Goal: Use online tool/utility: Utilize a website feature to perform a specific function

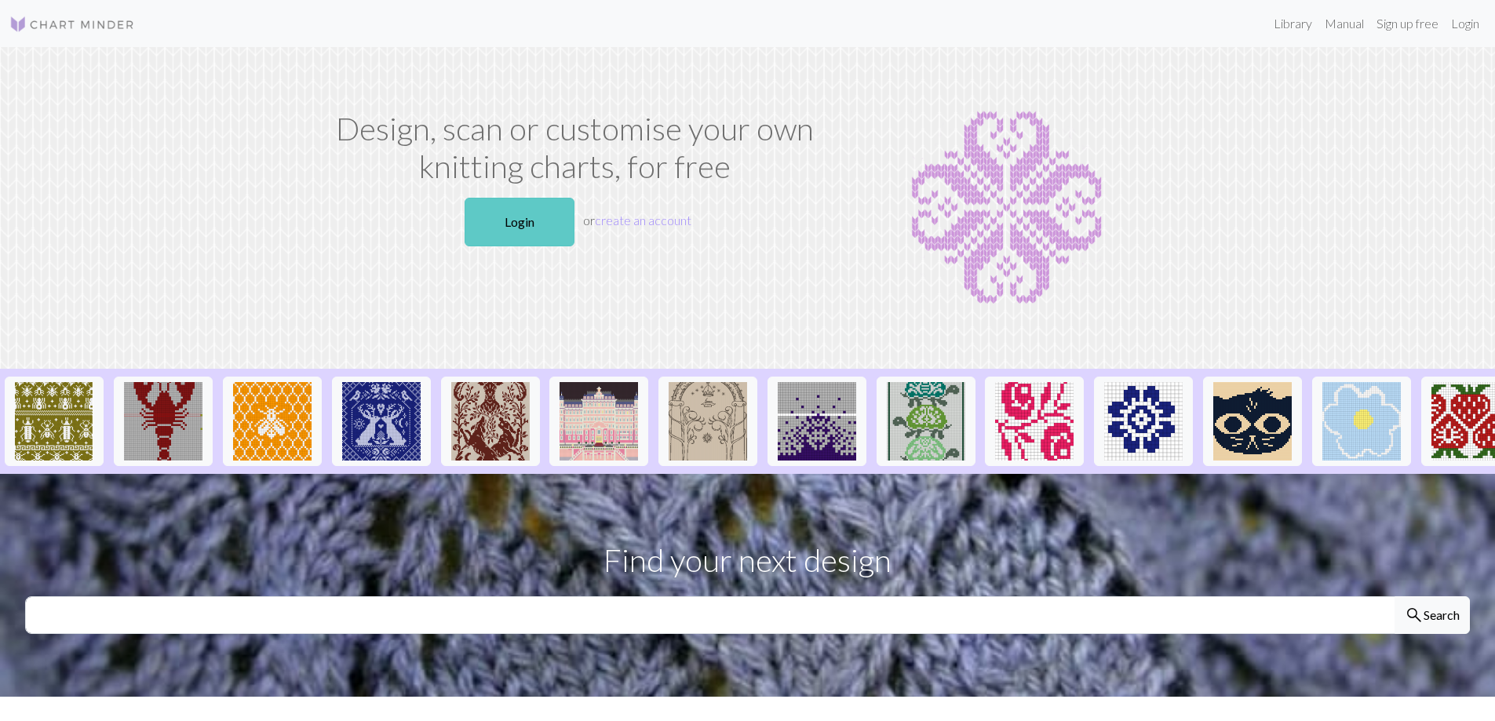
click at [506, 234] on link "Login" at bounding box center [520, 222] width 110 height 49
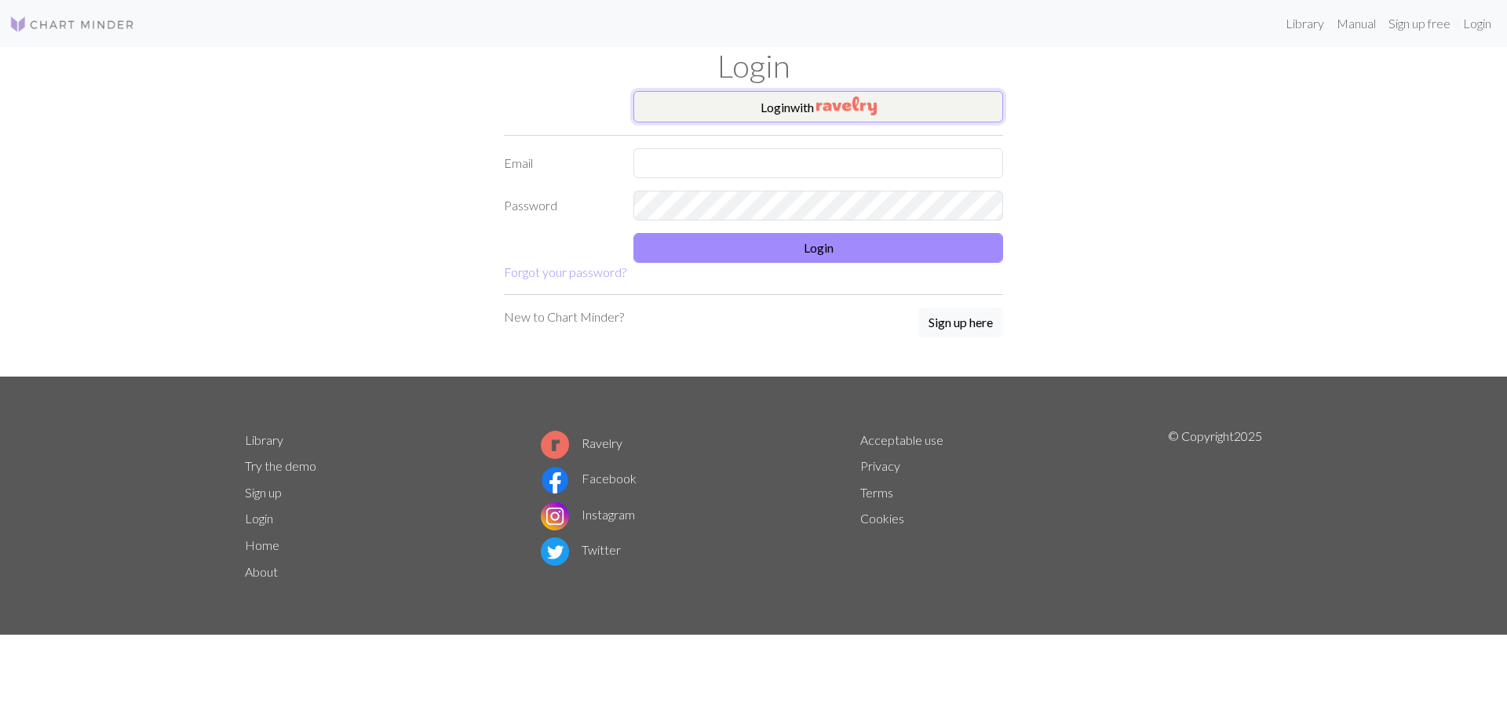
click at [838, 109] on img "button" at bounding box center [846, 106] width 60 height 19
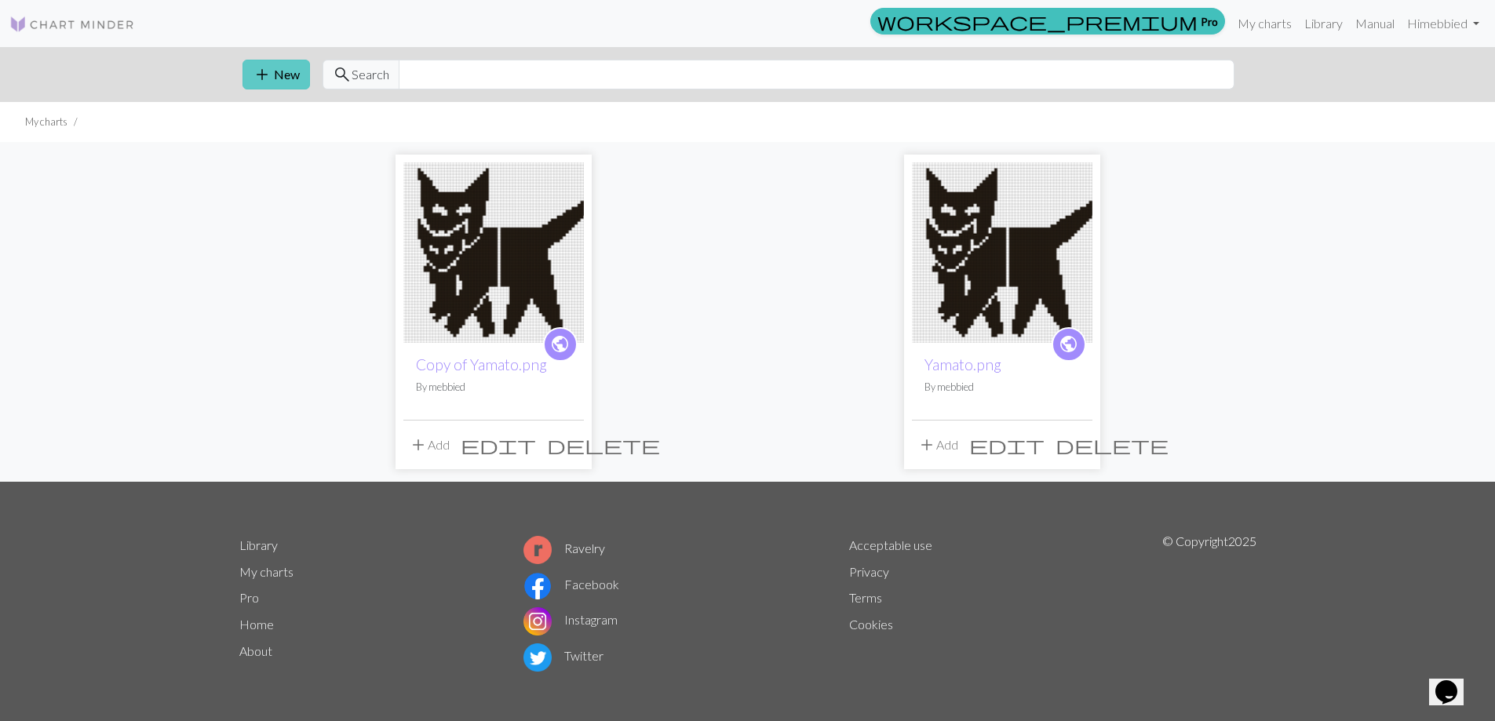
click at [287, 73] on button "add New" at bounding box center [276, 75] width 67 height 30
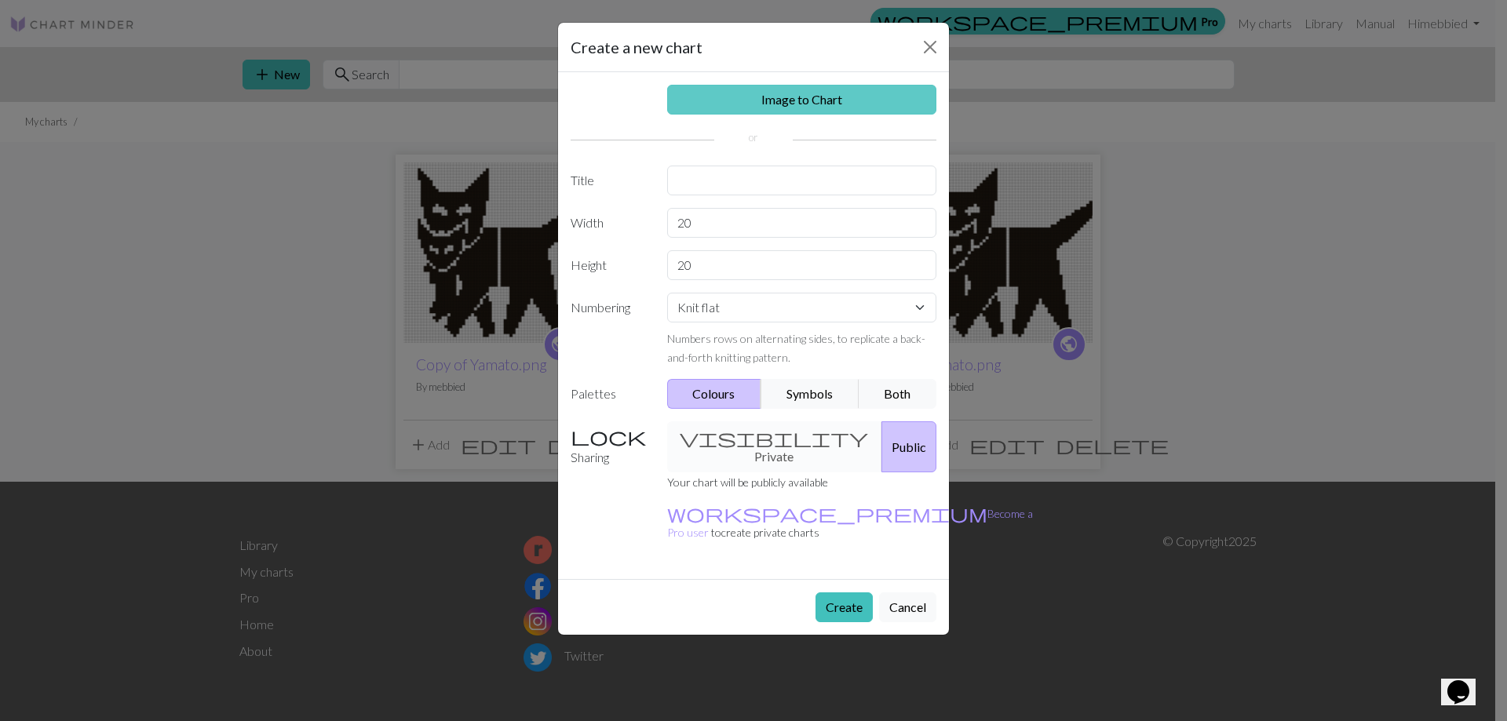
click at [785, 100] on link "Image to Chart" at bounding box center [802, 100] width 270 height 30
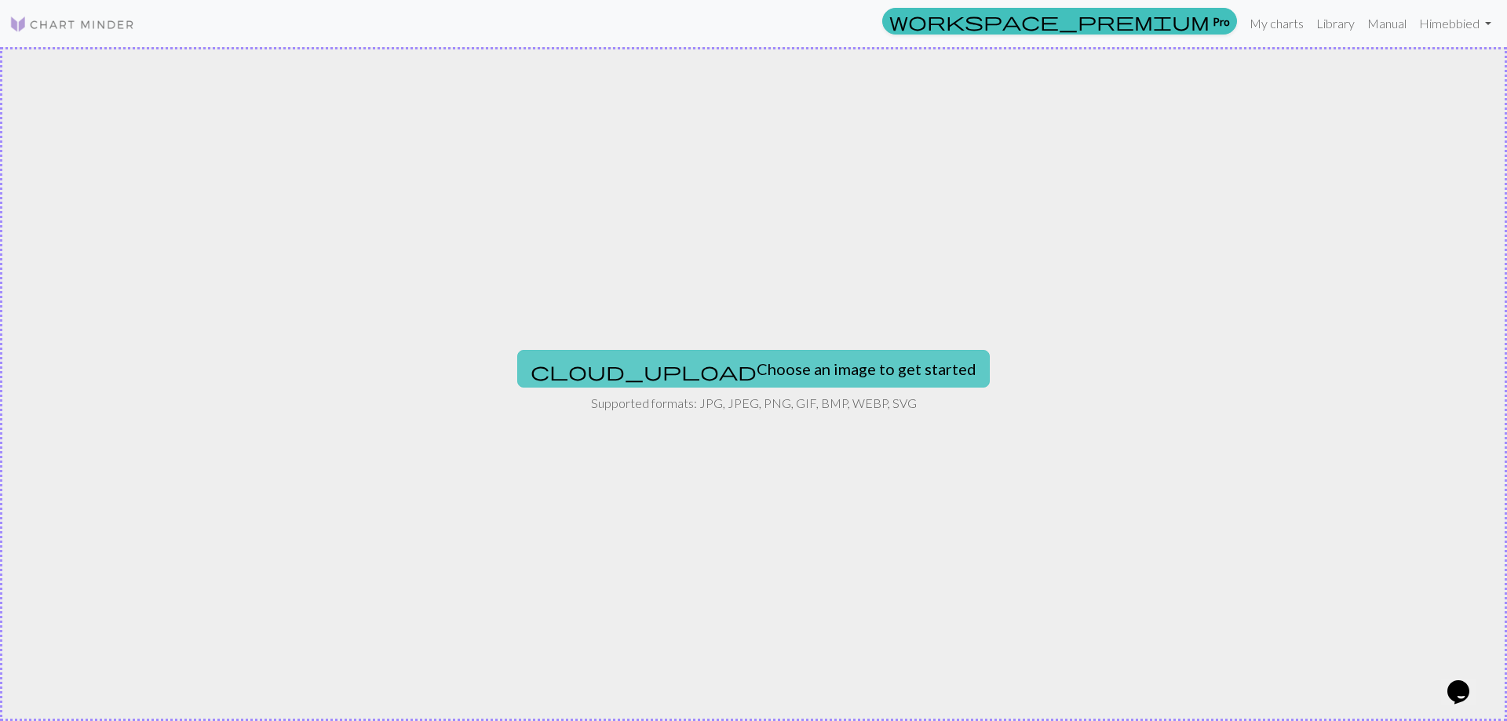
click at [763, 365] on button "cloud_upload Choose an image to get started" at bounding box center [753, 369] width 472 height 38
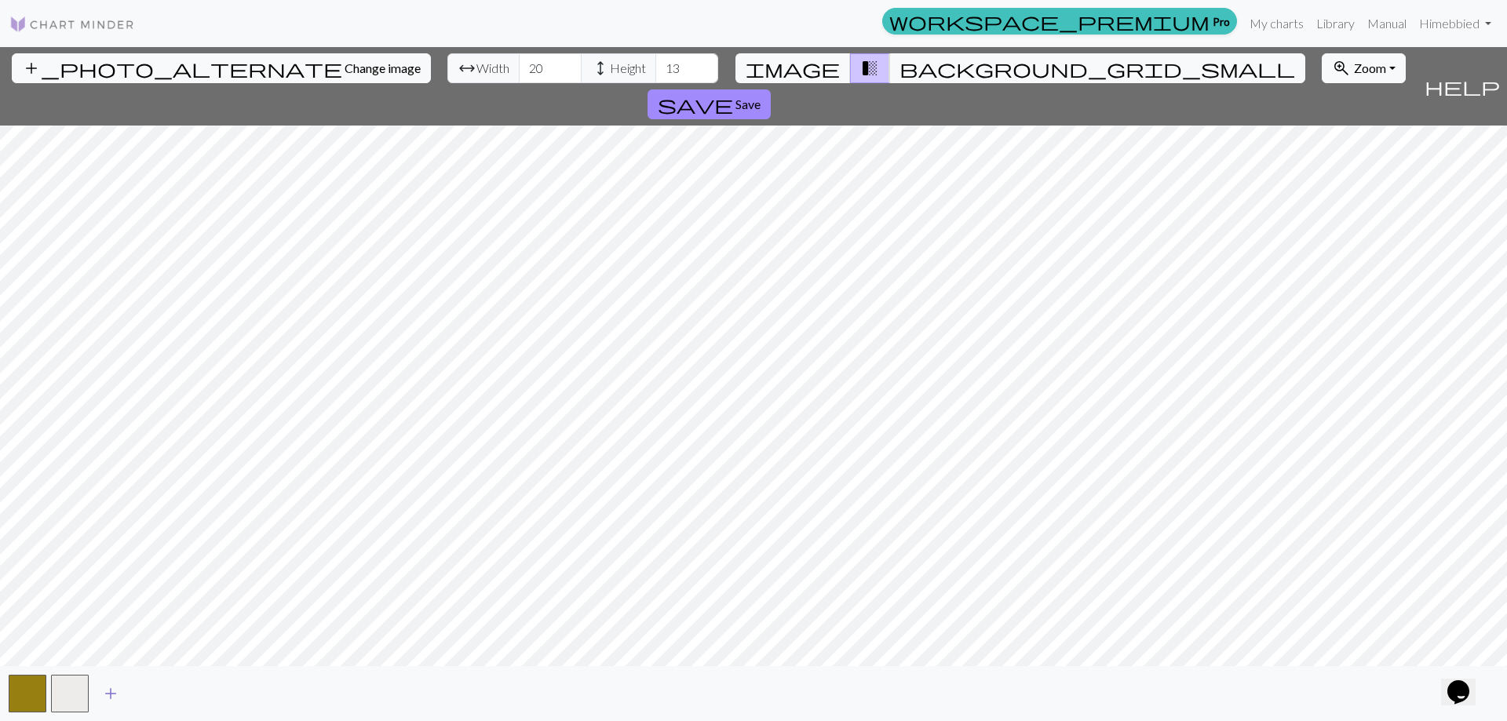
click at [118, 697] on span "add" at bounding box center [110, 694] width 19 height 22
click at [40, 699] on button "button" at bounding box center [28, 694] width 38 height 38
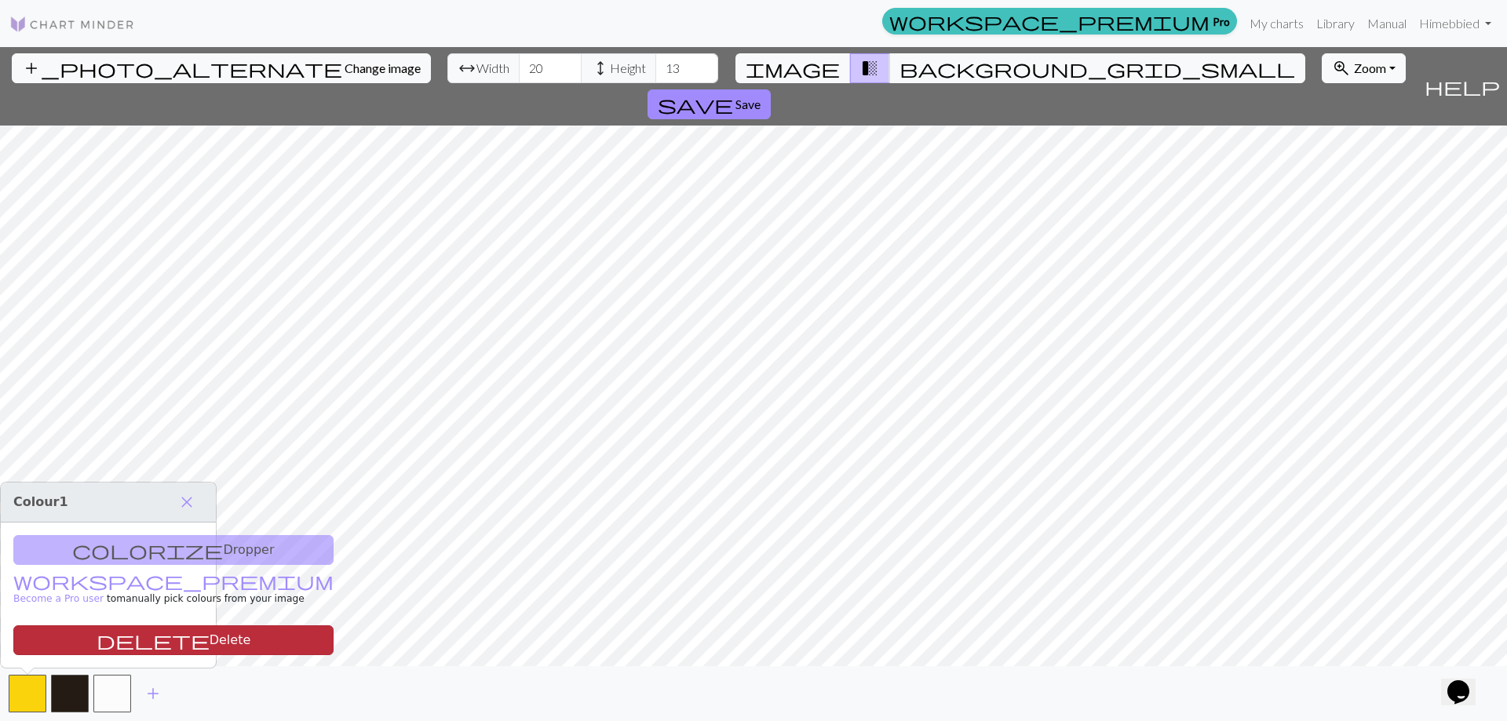
click at [107, 640] on button "delete Delete" at bounding box center [173, 641] width 320 height 30
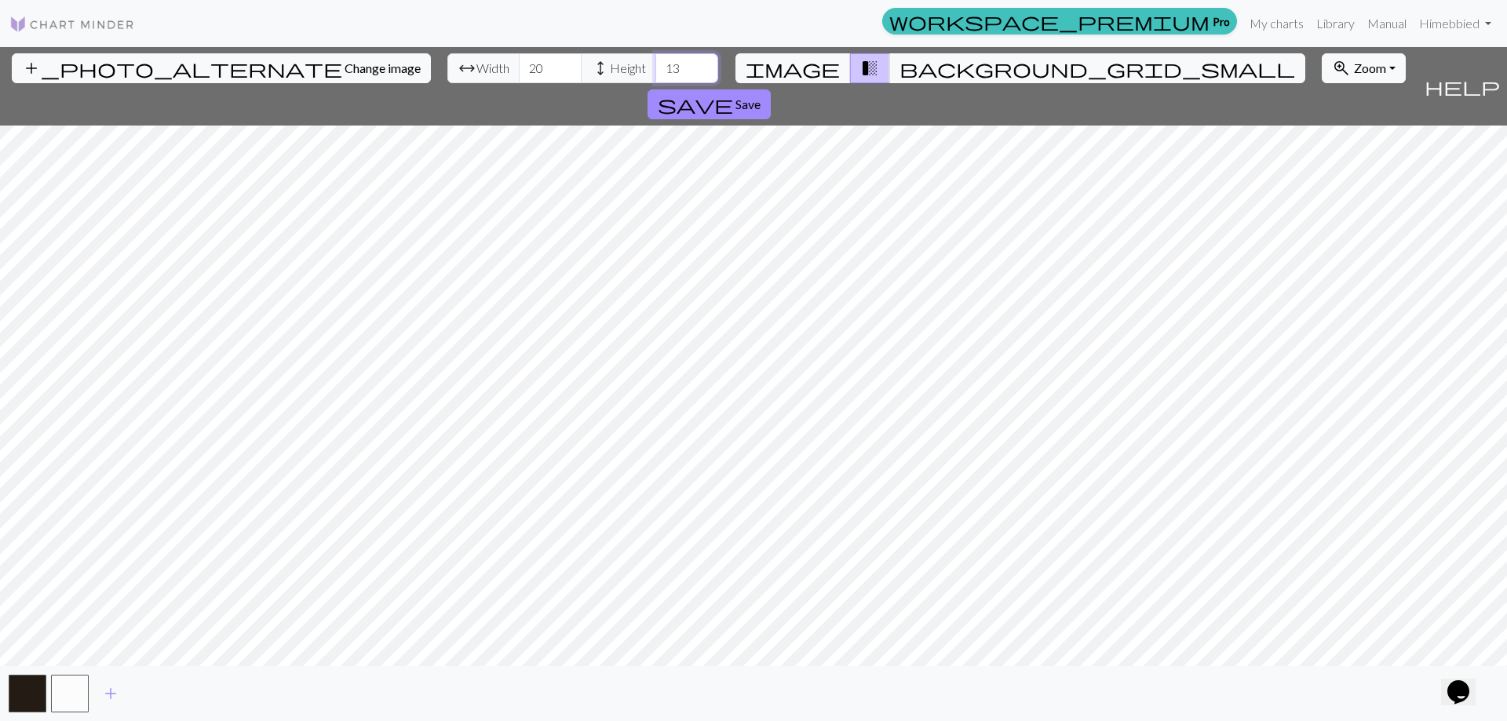
drag, startPoint x: 599, startPoint y: 70, endPoint x: 583, endPoint y: 71, distance: 15.7
click at [655, 71] on input "13" at bounding box center [686, 68] width 63 height 30
type input "56"
drag, startPoint x: 474, startPoint y: 75, endPoint x: 432, endPoint y: 71, distance: 42.6
click at [447, 71] on div "arrow_range Width 20 height Height 56" at bounding box center [582, 68] width 271 height 30
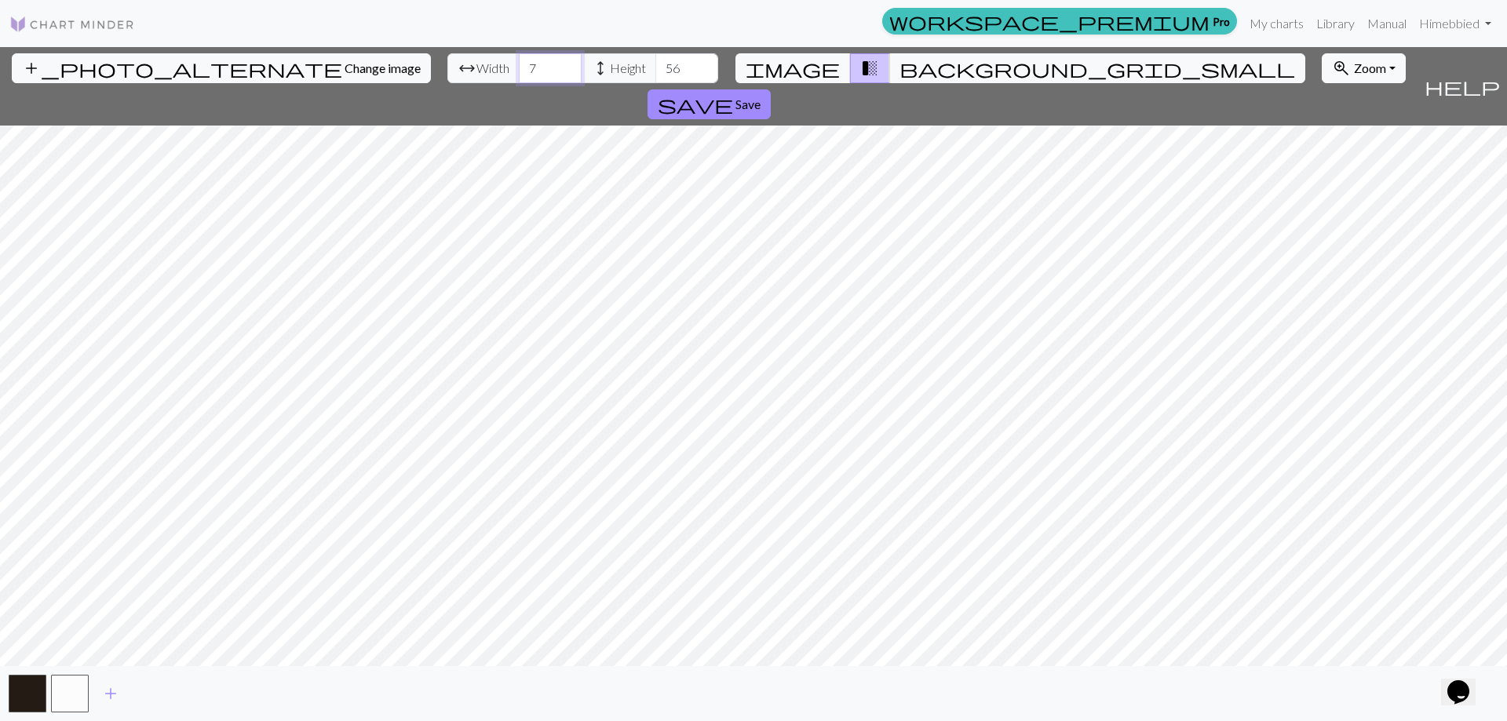
type input "75"
click at [761, 97] on span "Save" at bounding box center [747, 104] width 25 height 15
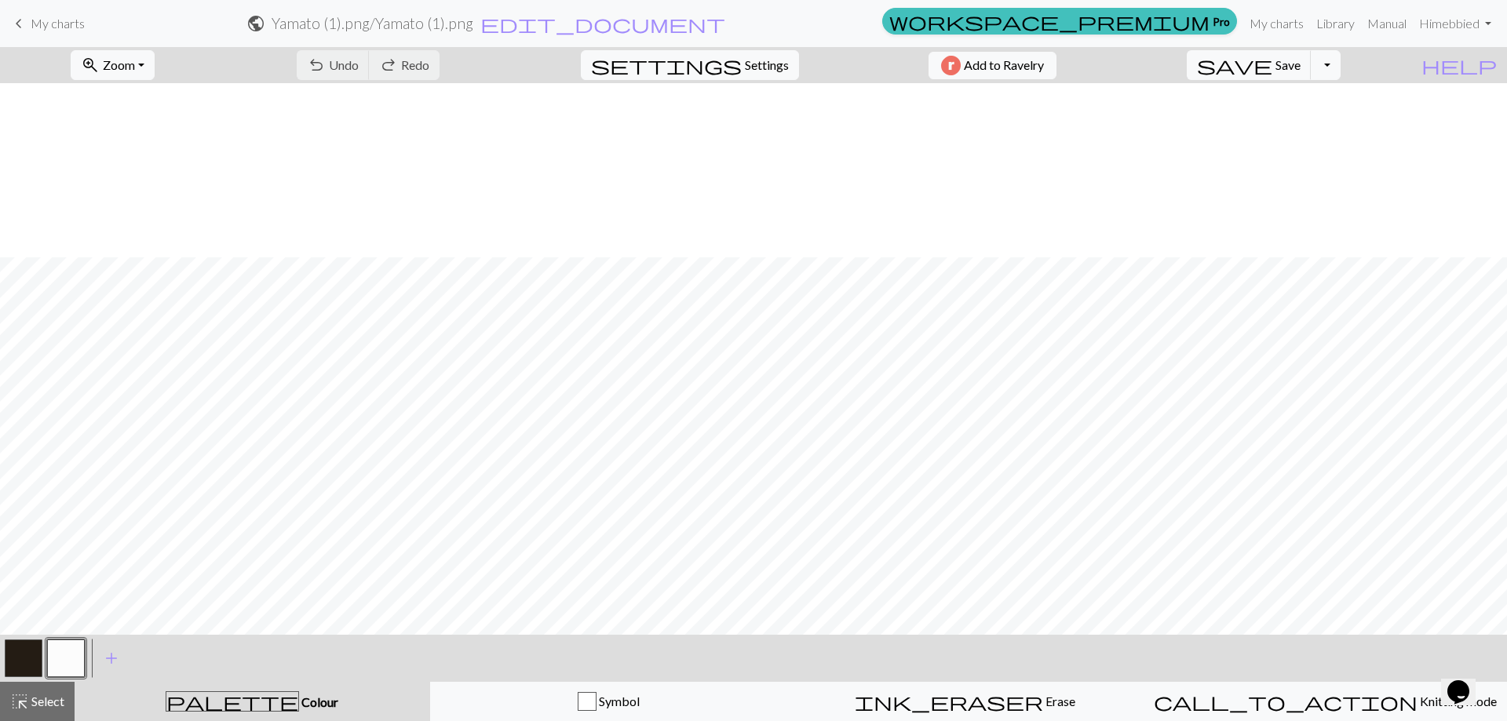
scroll to position [410, 0]
click at [1312, 74] on button "save Save Save" at bounding box center [1249, 65] width 125 height 30
